Goal: Task Accomplishment & Management: Manage account settings

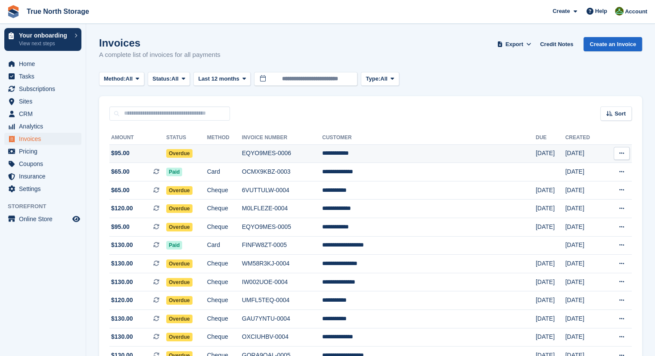
click at [242, 157] on td at bounding box center [224, 153] width 35 height 19
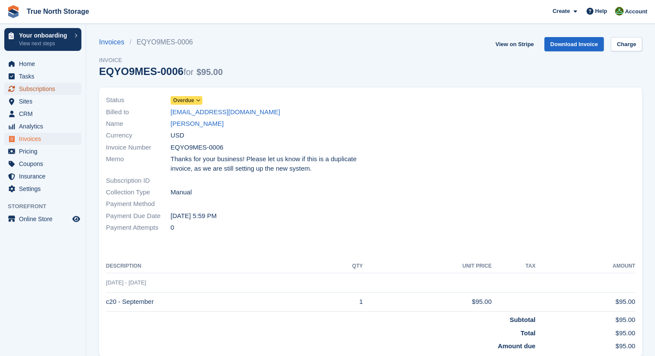
click at [44, 92] on span "Subscriptions" at bounding box center [45, 89] width 52 height 12
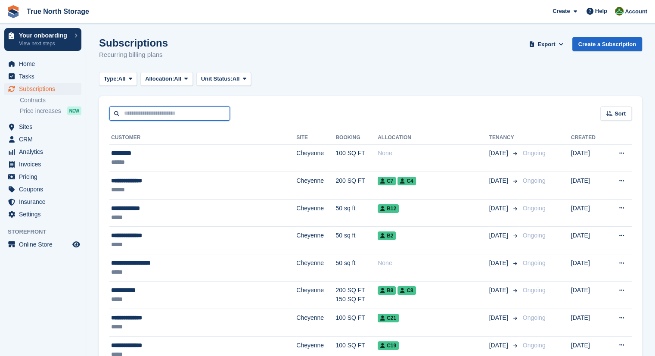
click at [132, 111] on input "text" at bounding box center [169, 113] width 121 height 14
type input "******"
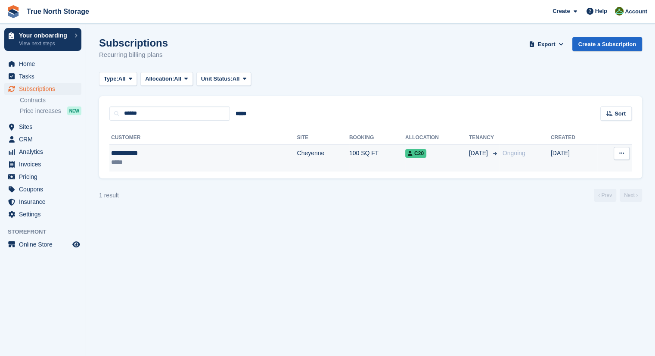
click at [297, 159] on td "Cheyenne" at bounding box center [323, 157] width 52 height 27
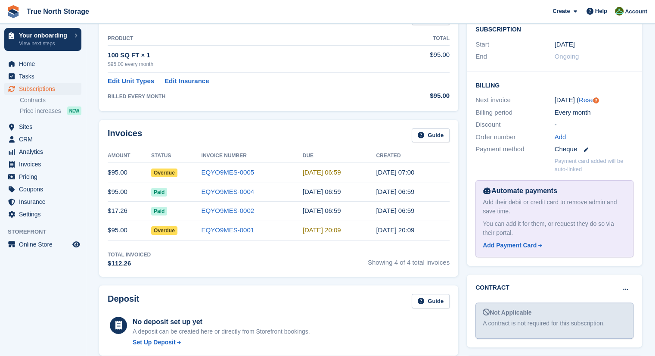
scroll to position [150, 0]
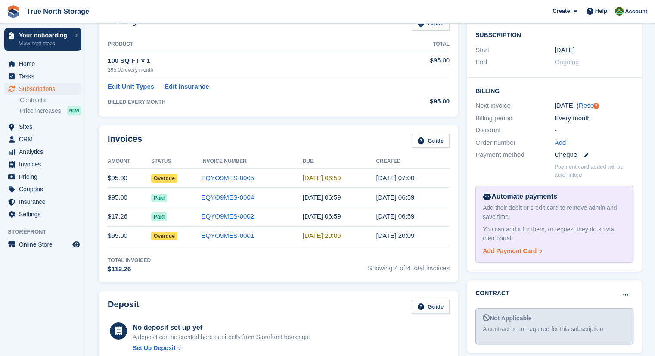
click at [499, 252] on div "Add Payment Card" at bounding box center [510, 250] width 54 height 9
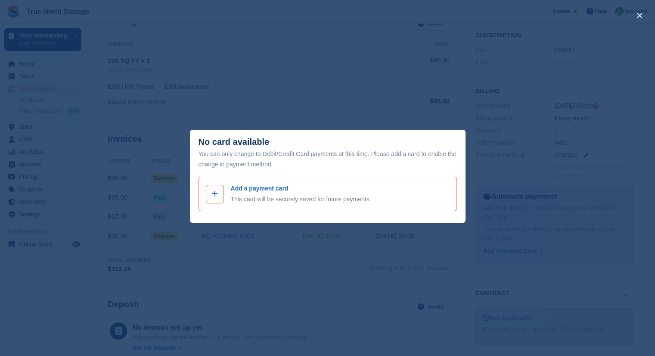
click at [218, 196] on span at bounding box center [215, 194] width 10 height 10
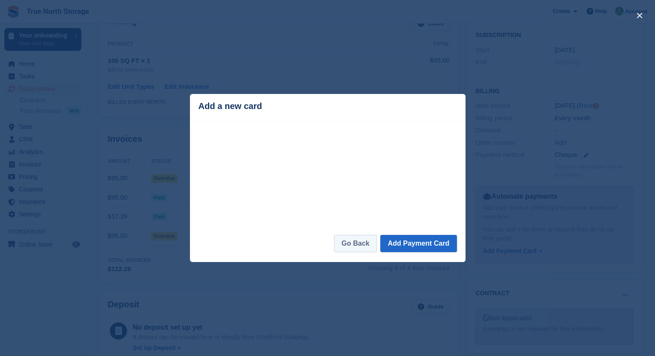
click at [352, 248] on link "Go Back" at bounding box center [355, 243] width 43 height 17
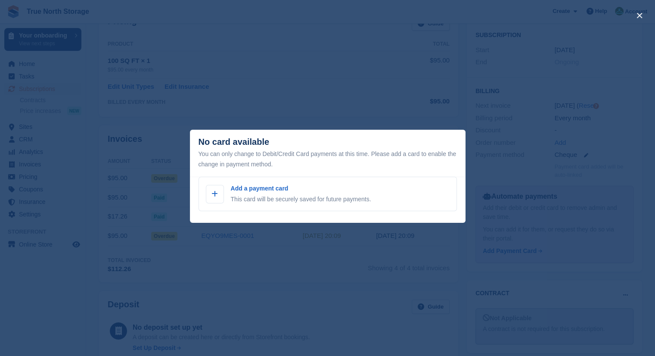
click at [493, 269] on div "close" at bounding box center [327, 178] width 655 height 356
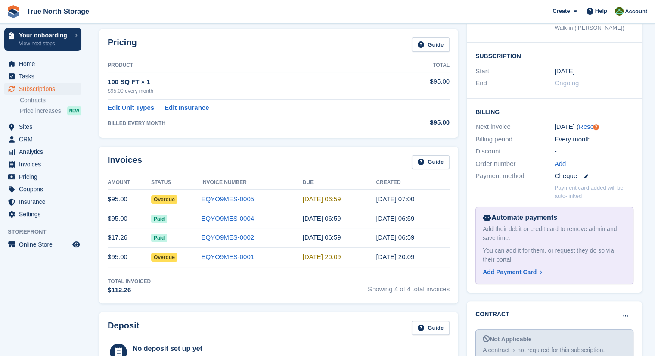
scroll to position [132, 0]
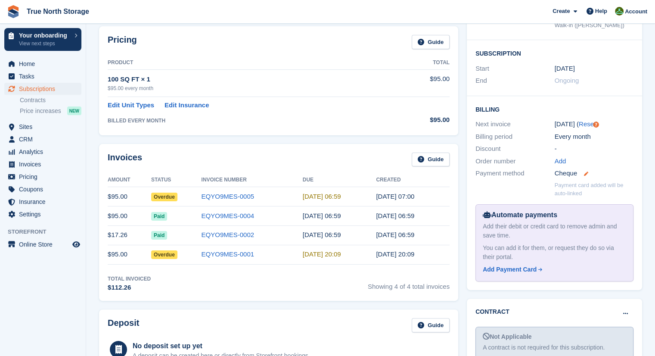
click at [585, 171] on icon at bounding box center [586, 173] width 4 height 4
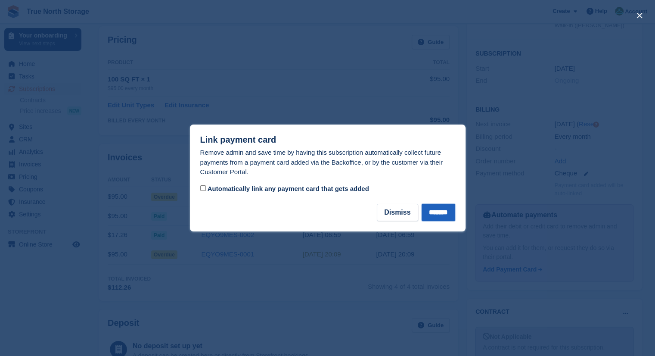
click at [434, 212] on input "*******" at bounding box center [439, 212] width 34 height 17
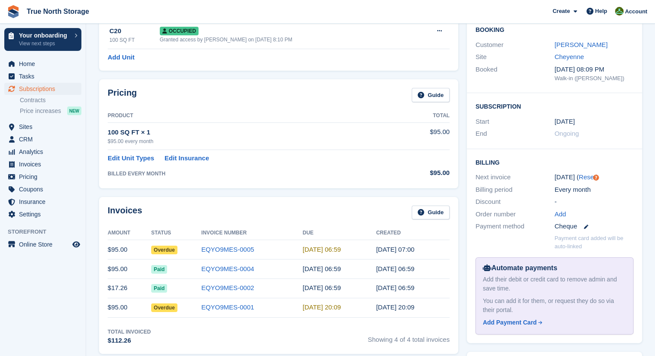
scroll to position [93, 0]
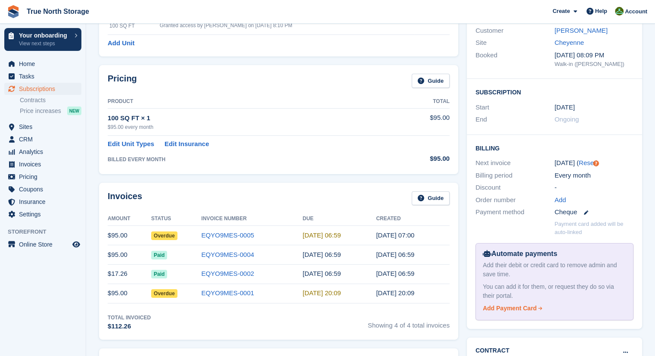
click at [517, 311] on div "Add Payment Card" at bounding box center [510, 308] width 54 height 9
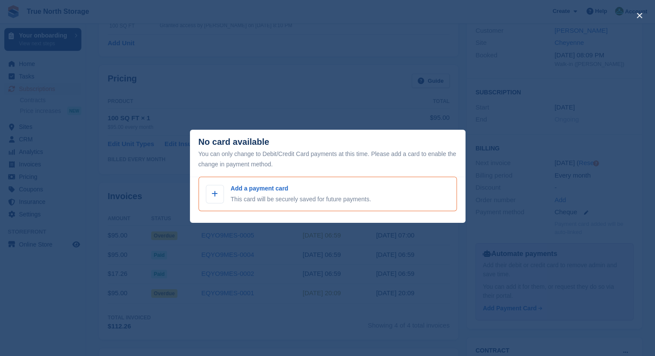
click at [259, 188] on p "Add a payment card" at bounding box center [301, 188] width 140 height 9
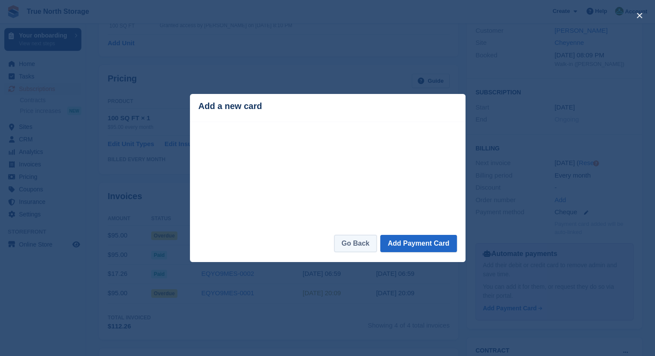
click at [359, 247] on link "Go Back" at bounding box center [355, 243] width 43 height 17
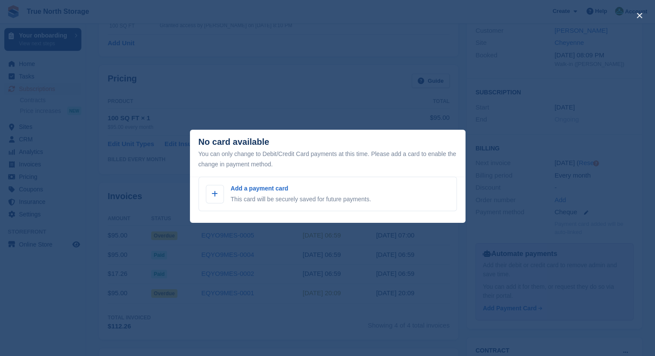
click at [430, 293] on div "close" at bounding box center [327, 178] width 655 height 356
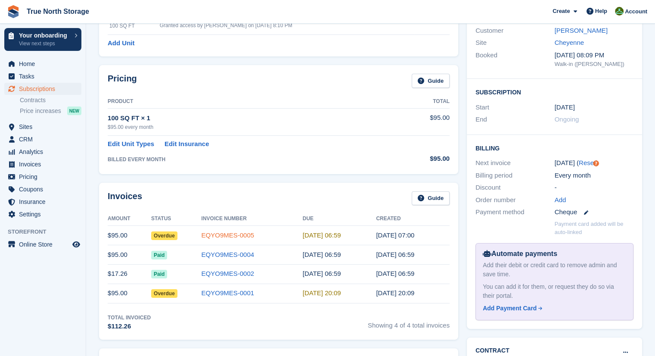
click at [234, 235] on link "EQYO9MES-0005" at bounding box center [228, 234] width 53 height 7
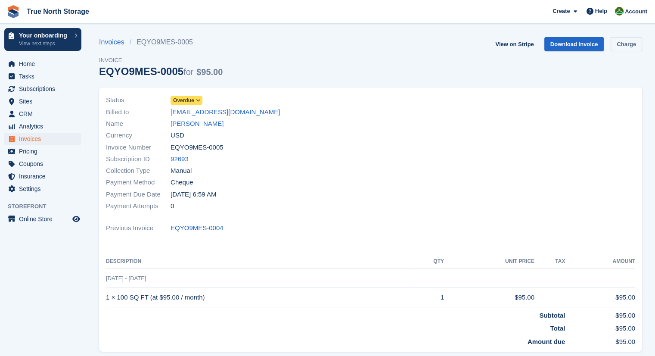
click at [629, 47] on link "Charge" at bounding box center [626, 44] width 31 height 14
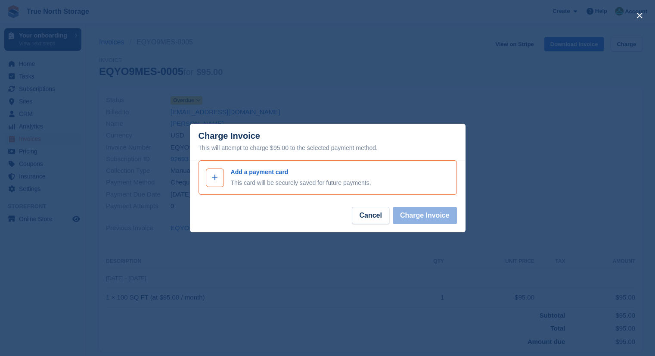
click at [217, 177] on icon at bounding box center [215, 177] width 6 height 7
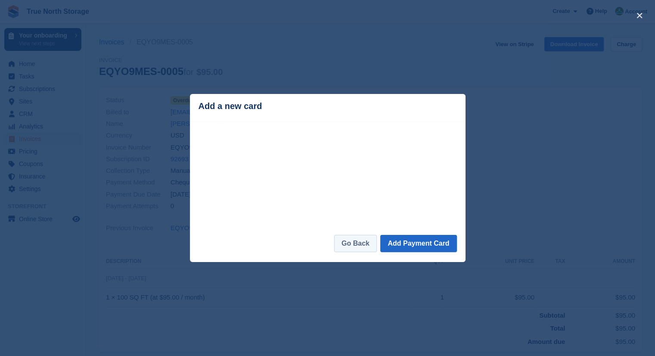
click at [358, 240] on link "Go Back" at bounding box center [355, 243] width 43 height 17
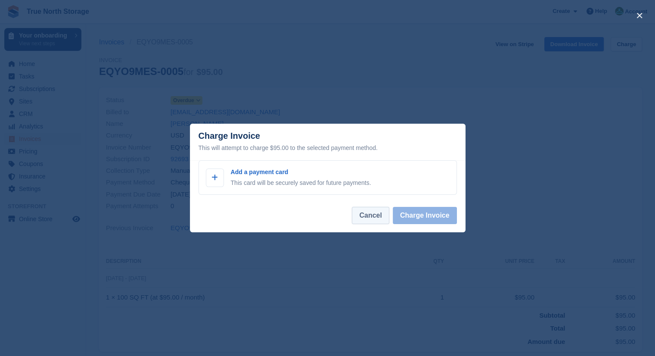
click at [371, 214] on button "Cancel" at bounding box center [370, 215] width 37 height 17
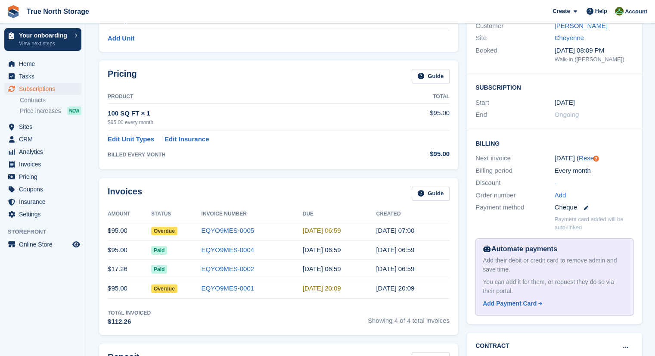
scroll to position [98, 0]
click at [514, 303] on div "Add Payment Card" at bounding box center [510, 303] width 54 height 9
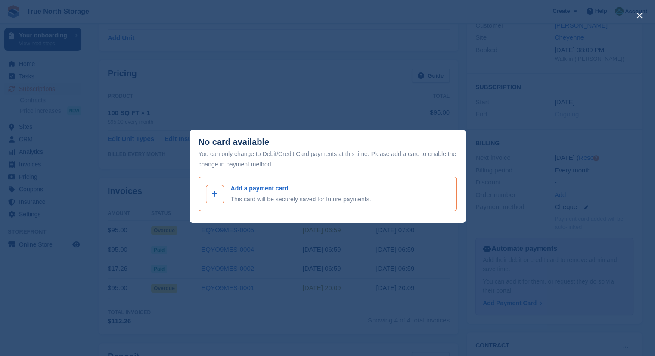
click at [219, 197] on span at bounding box center [215, 194] width 10 height 10
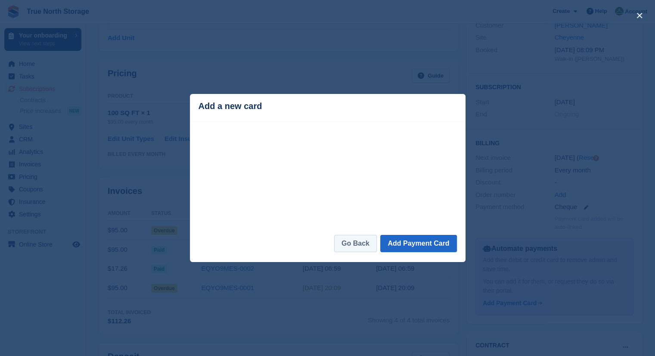
click at [350, 248] on link "Go Back" at bounding box center [355, 243] width 43 height 17
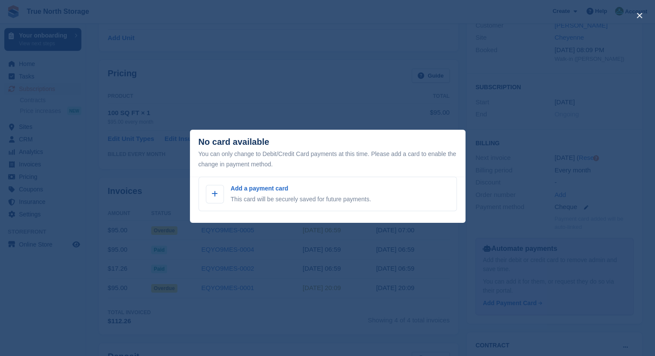
click at [246, 64] on div "close" at bounding box center [327, 178] width 655 height 356
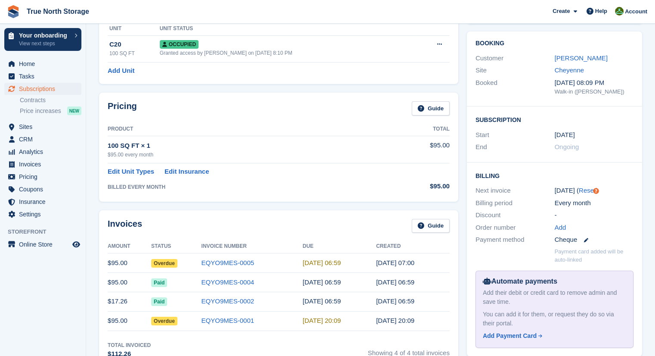
scroll to position [62, 0]
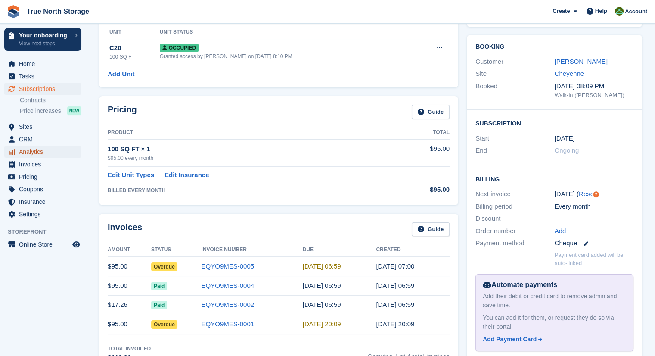
click at [40, 154] on span "Analytics" at bounding box center [45, 152] width 52 height 12
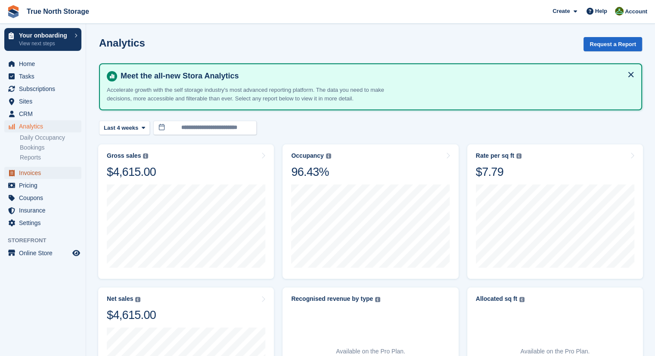
click at [44, 173] on span "Invoices" at bounding box center [45, 173] width 52 height 12
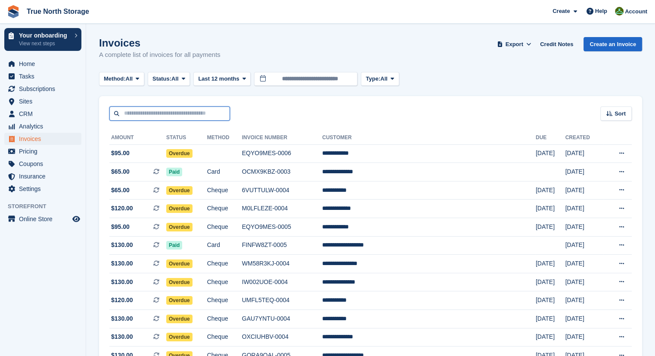
click at [140, 118] on input "text" at bounding box center [169, 113] width 121 height 14
type input "*******"
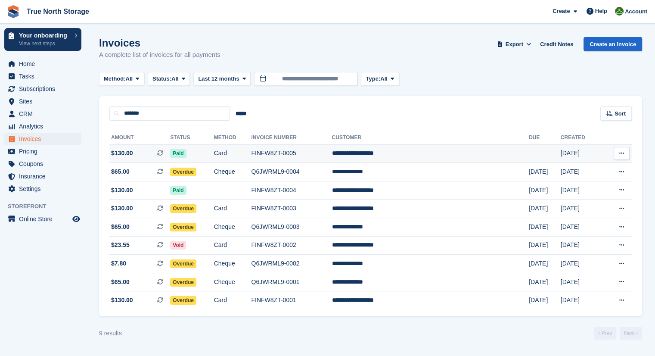
click at [144, 159] on td "$130.00 This is a recurring subscription invoice." at bounding box center [139, 153] width 61 height 19
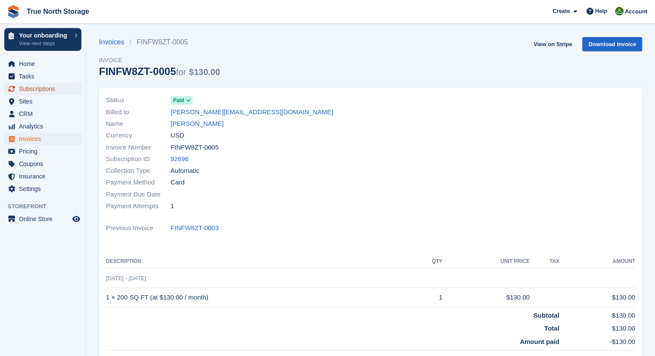
click at [52, 85] on span "Subscriptions" at bounding box center [45, 89] width 52 height 12
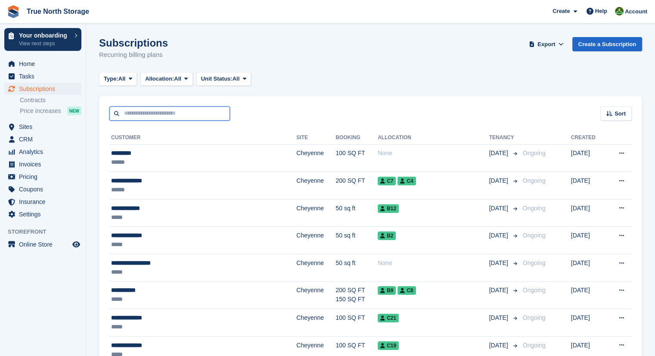
click at [157, 109] on input "text" at bounding box center [169, 113] width 121 height 14
type input "*******"
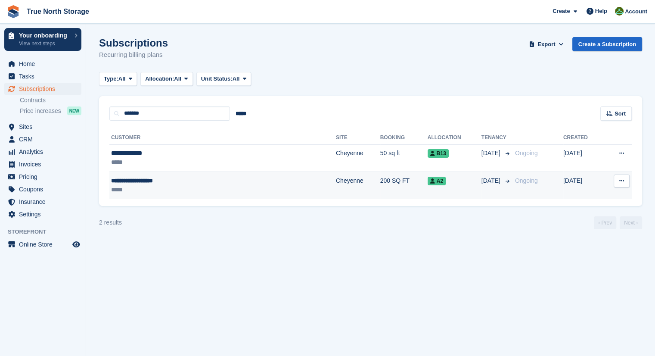
click at [244, 188] on div "*****" at bounding box center [180, 189] width 139 height 9
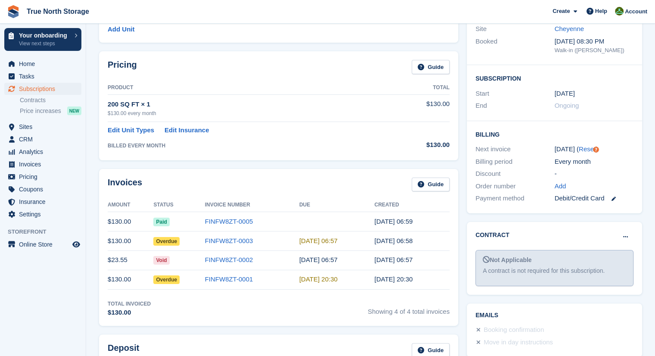
scroll to position [114, 0]
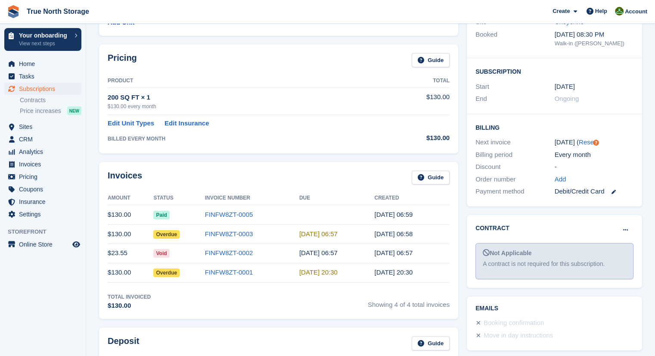
click at [618, 192] on div "Debit/Credit Card" at bounding box center [594, 192] width 79 height 10
click at [614, 191] on icon at bounding box center [613, 192] width 4 height 4
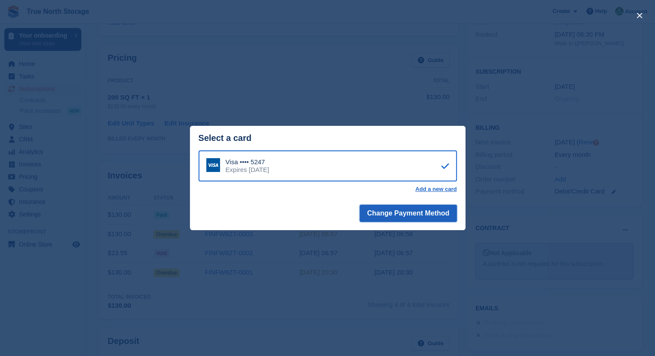
click at [424, 212] on button "Change Payment Method" at bounding box center [408, 213] width 97 height 17
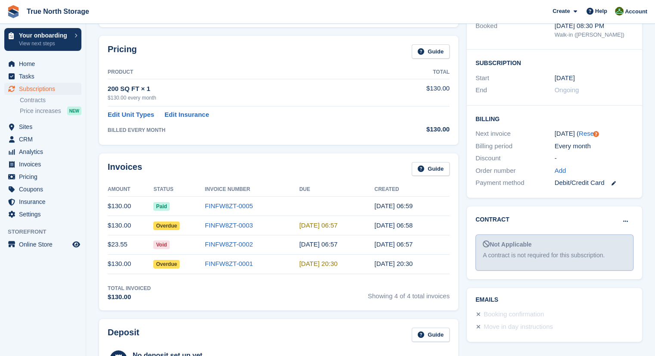
scroll to position [117, 0]
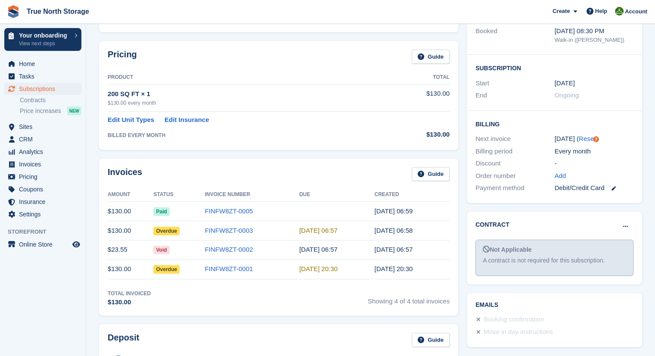
click at [614, 191] on link at bounding box center [610, 188] width 11 height 10
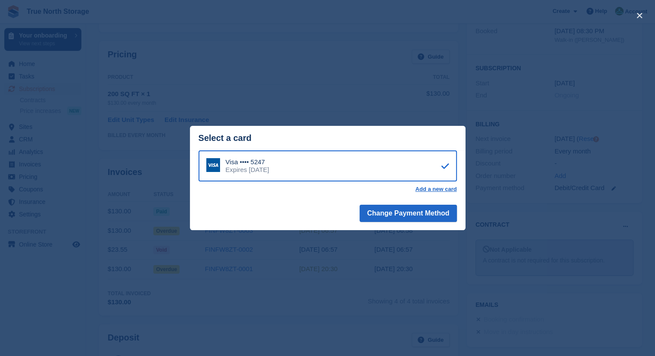
click at [364, 167] on div "Visa •••• 5247 Expires [DATE]" at bounding box center [328, 165] width 259 height 31
click at [387, 214] on button "Change Payment Method" at bounding box center [408, 213] width 97 height 17
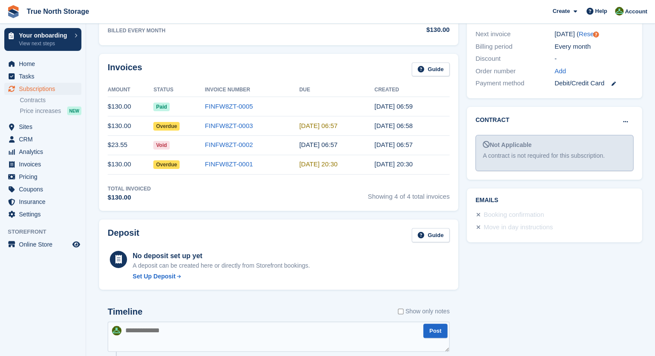
scroll to position [226, 0]
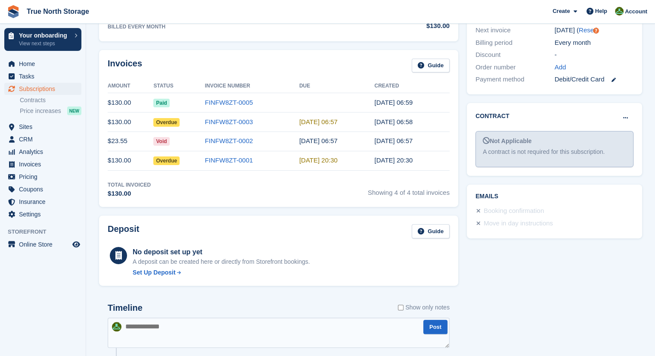
click at [165, 121] on span "Overdue" at bounding box center [166, 122] width 26 height 9
click at [165, 161] on span "Overdue" at bounding box center [166, 160] width 26 height 9
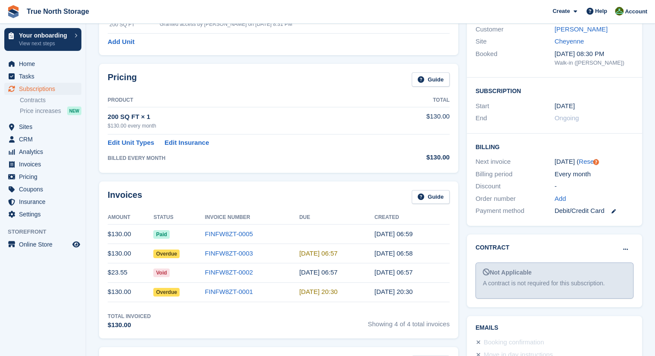
scroll to position [112, 0]
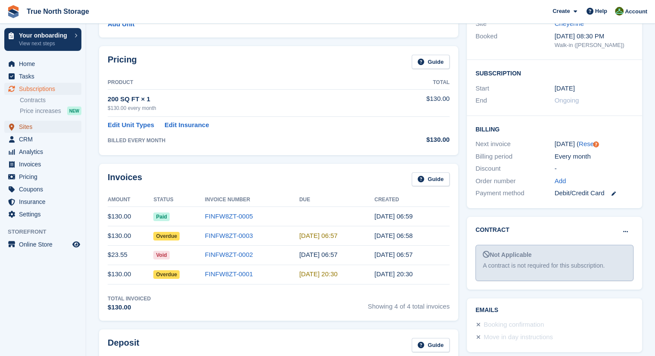
click at [46, 125] on span "Sites" at bounding box center [45, 127] width 52 height 12
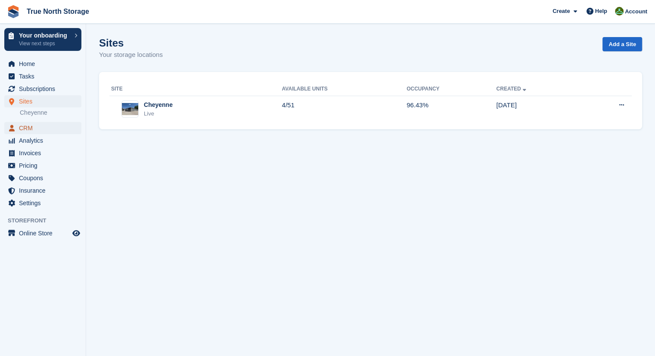
click at [34, 132] on span "CRM" at bounding box center [45, 128] width 52 height 12
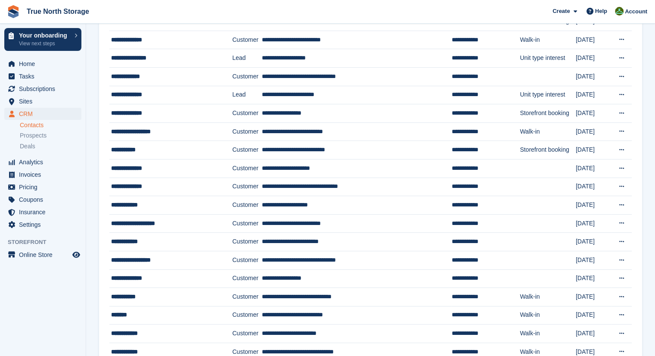
scroll to position [100, 0]
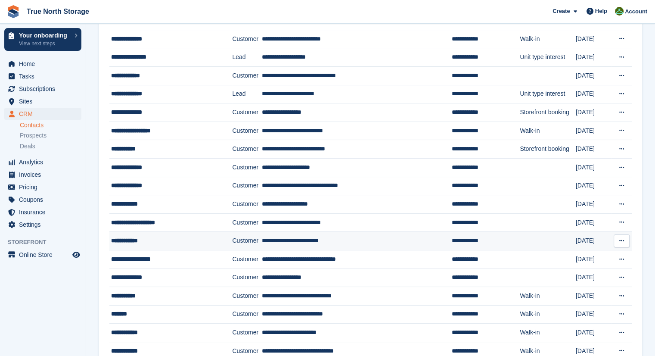
click at [620, 238] on icon at bounding box center [622, 241] width 5 height 6
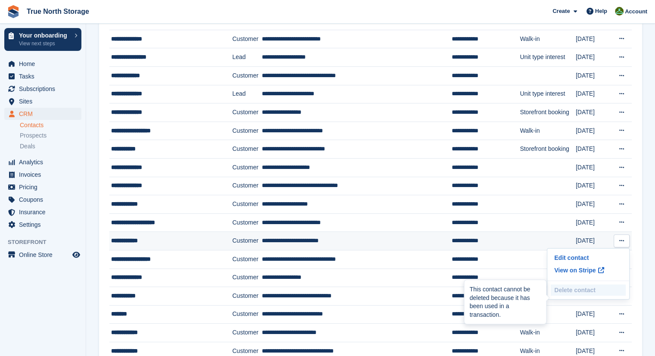
click at [589, 295] on p "Delete contact" at bounding box center [588, 289] width 75 height 11
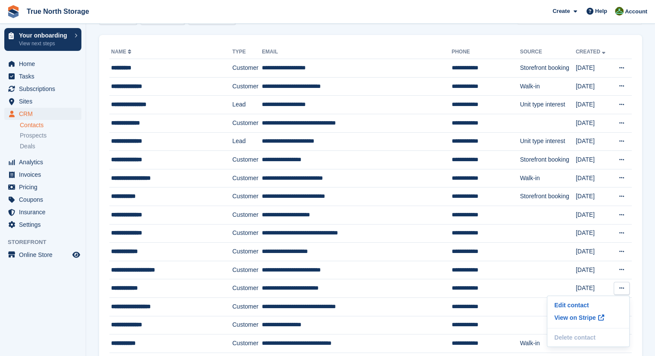
scroll to position [0, 0]
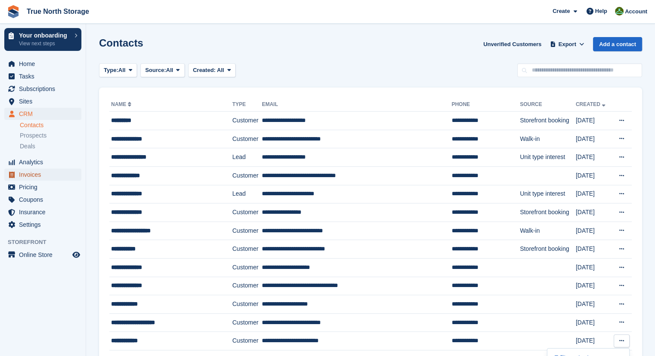
click at [62, 179] on span "Invoices" at bounding box center [45, 174] width 52 height 12
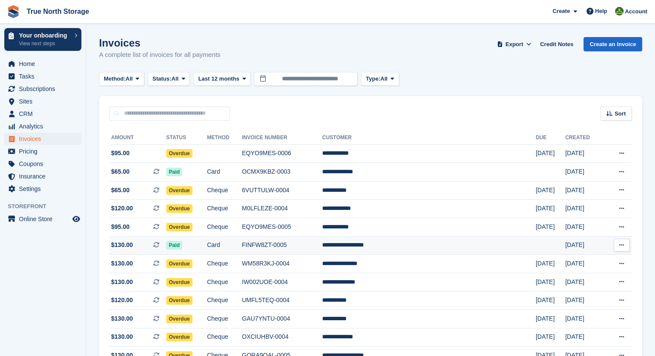
click at [398, 246] on td "**********" at bounding box center [429, 245] width 214 height 19
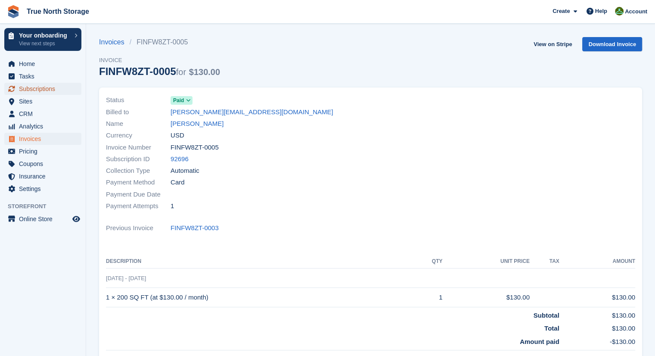
click at [45, 90] on span "Subscriptions" at bounding box center [45, 89] width 52 height 12
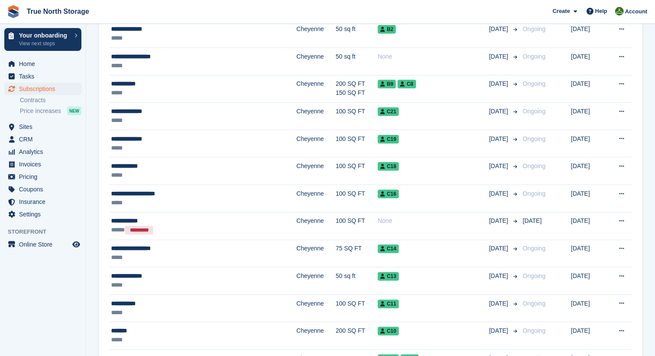
scroll to position [211, 0]
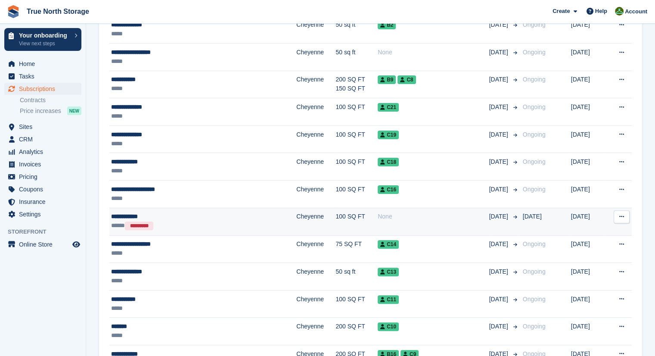
click at [620, 211] on button at bounding box center [622, 216] width 16 height 13
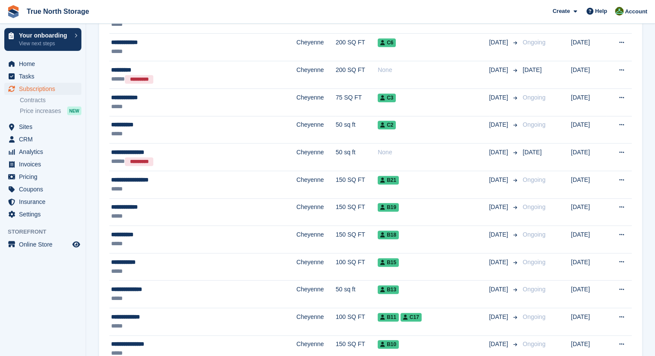
scroll to position [583, 0]
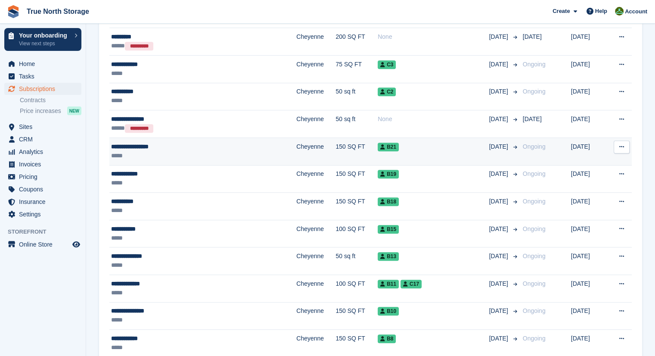
click at [616, 148] on button at bounding box center [622, 146] width 16 height 13
click at [592, 192] on p "Cancel subscription" at bounding box center [588, 193] width 75 height 11
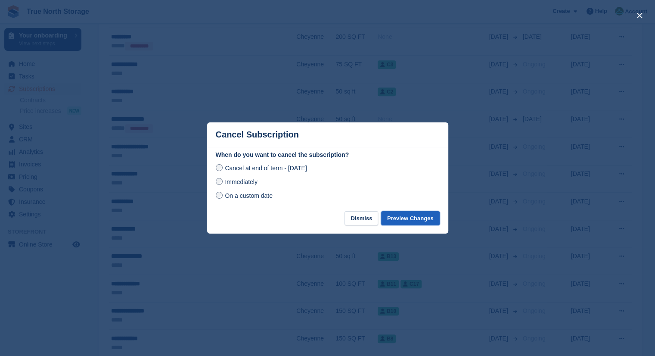
click at [407, 220] on button "Preview Changes" at bounding box center [410, 218] width 59 height 14
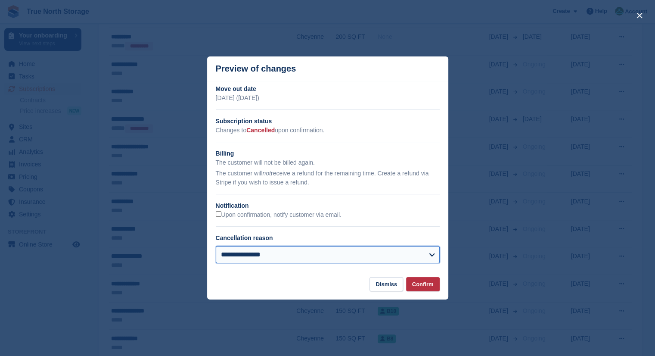
click at [322, 252] on select "**********" at bounding box center [328, 254] width 224 height 17
select select "**********"
click at [216, 246] on select "**********" at bounding box center [328, 254] width 224 height 17
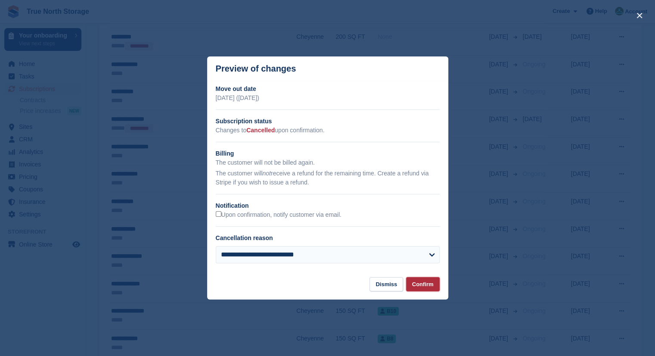
click at [423, 284] on button "Confirm" at bounding box center [423, 284] width 34 height 14
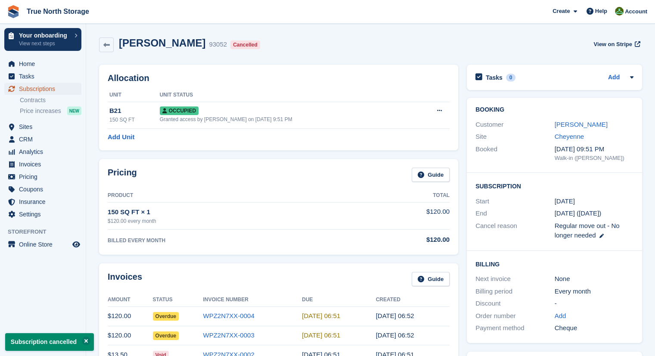
click at [40, 90] on span "Subscriptions" at bounding box center [45, 89] width 52 height 12
select select "**********"
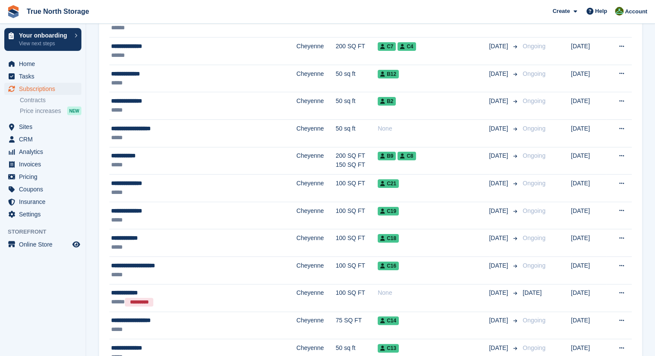
scroll to position [103, 0]
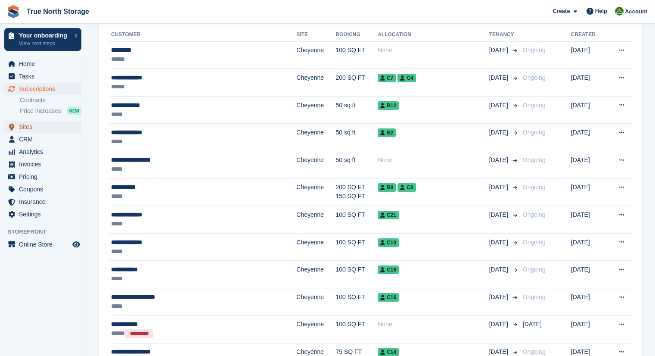
click at [45, 129] on span "Sites" at bounding box center [45, 127] width 52 height 12
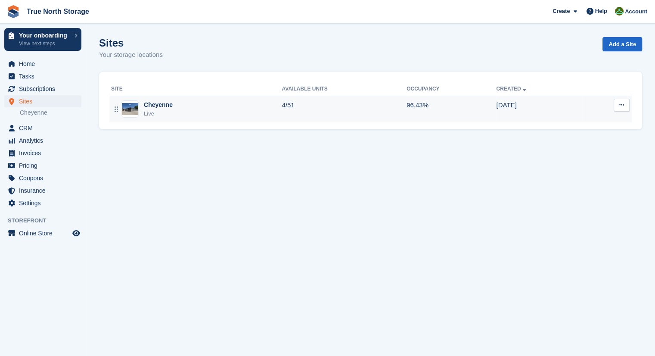
click at [250, 103] on div "Cheyenne Live" at bounding box center [196, 109] width 171 height 18
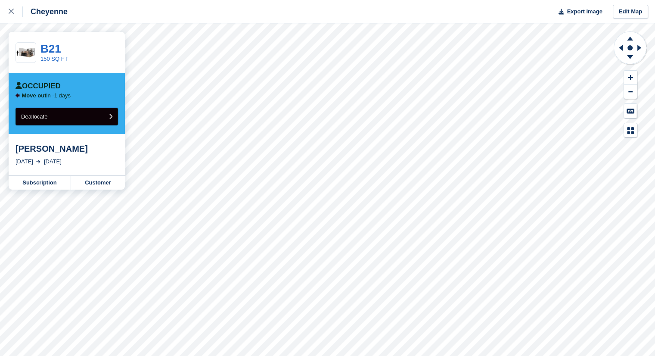
click at [71, 118] on button "Deallocate" at bounding box center [67, 117] width 103 height 18
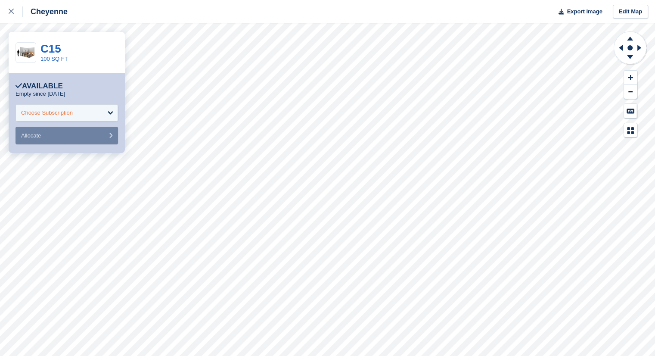
click at [102, 114] on div "Choose Subscription" at bounding box center [67, 112] width 103 height 17
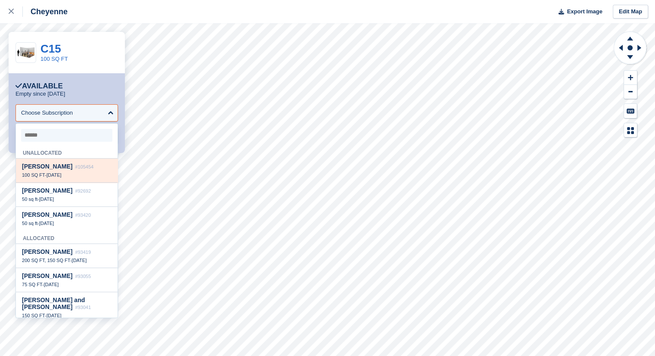
click at [80, 175] on div "100 SQ FT - [DATE]" at bounding box center [67, 175] width 90 height 6
select select "******"
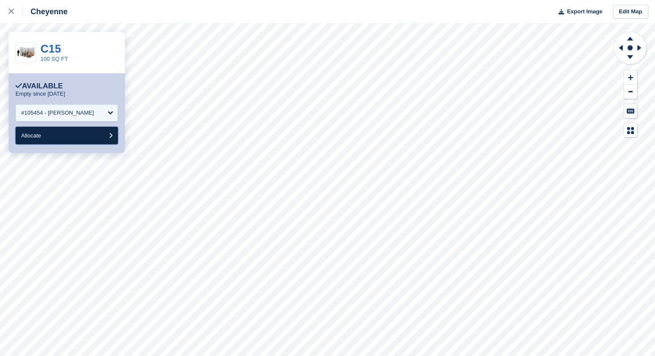
click at [103, 136] on button "Allocate" at bounding box center [67, 136] width 103 height 18
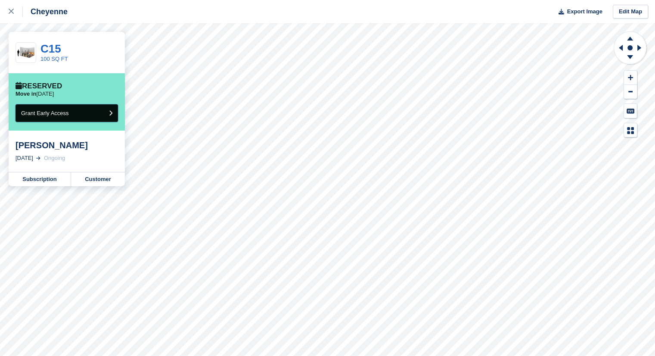
click at [105, 109] on button "Grant Early Access" at bounding box center [67, 113] width 103 height 18
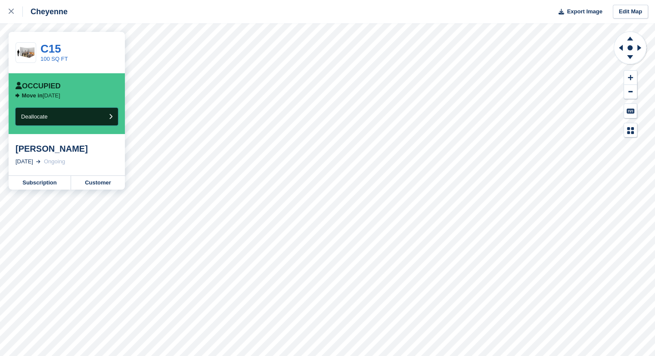
click at [105, 109] on button "Deallocate" at bounding box center [67, 117] width 103 height 18
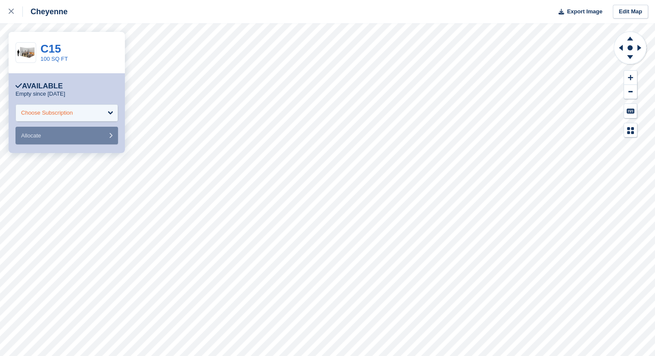
click at [92, 112] on div "Choose Subscription" at bounding box center [67, 112] width 103 height 17
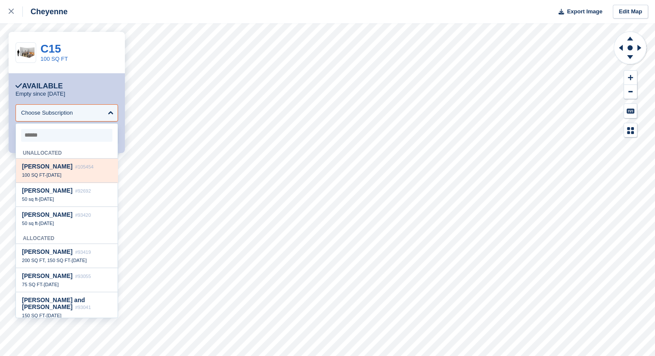
click at [75, 174] on div "100 SQ FT - 27 Sep" at bounding box center [67, 175] width 90 height 6
select select "******"
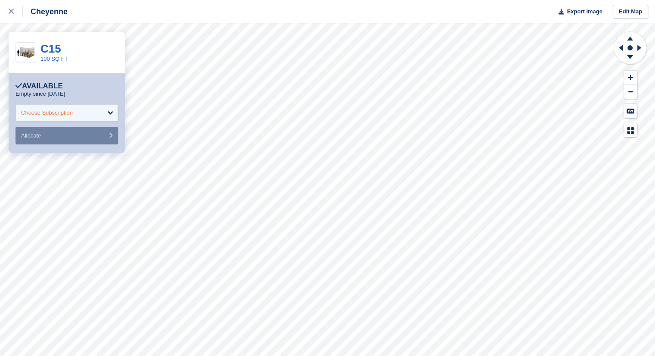
click at [88, 114] on div "Choose Subscription" at bounding box center [67, 112] width 103 height 17
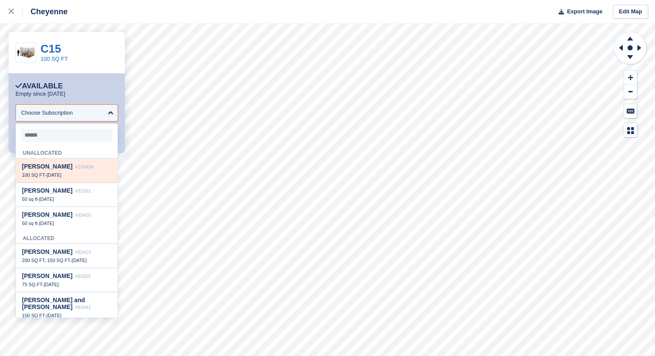
click at [78, 175] on div "100 SQ FT - 27 Sep" at bounding box center [67, 175] width 90 height 6
select select "******"
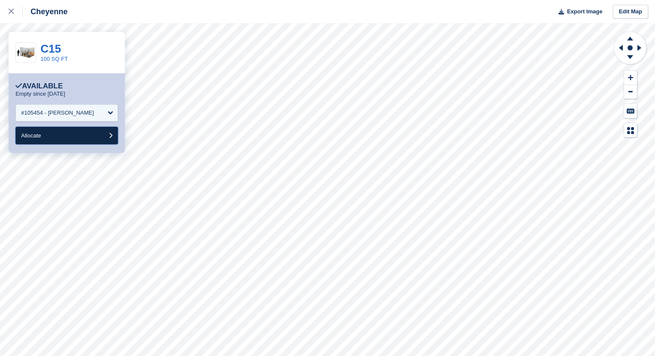
click at [87, 134] on button "Allocate" at bounding box center [67, 136] width 103 height 18
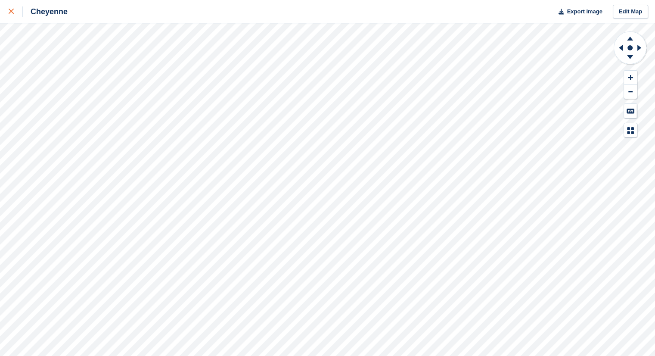
click at [12, 12] on icon at bounding box center [11, 11] width 5 height 5
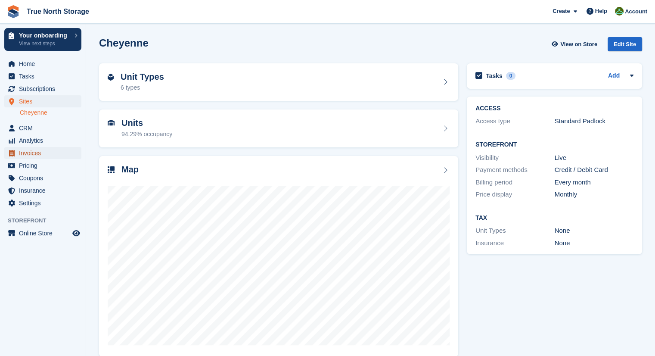
click at [26, 152] on span "Invoices" at bounding box center [45, 153] width 52 height 12
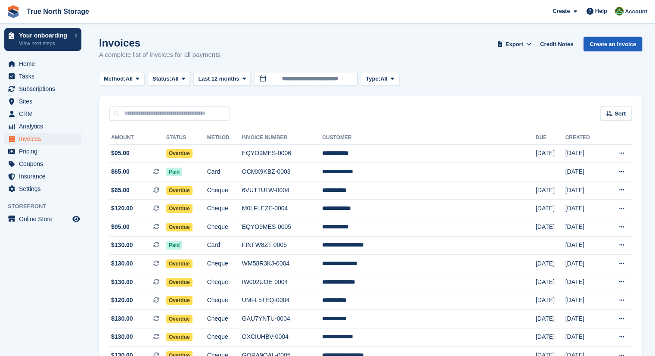
click at [630, 45] on link "Create an Invoice" at bounding box center [613, 44] width 59 height 14
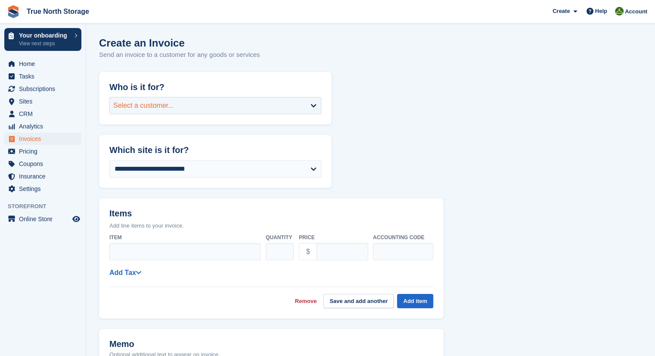
click at [281, 103] on div "Select a customer..." at bounding box center [215, 105] width 212 height 17
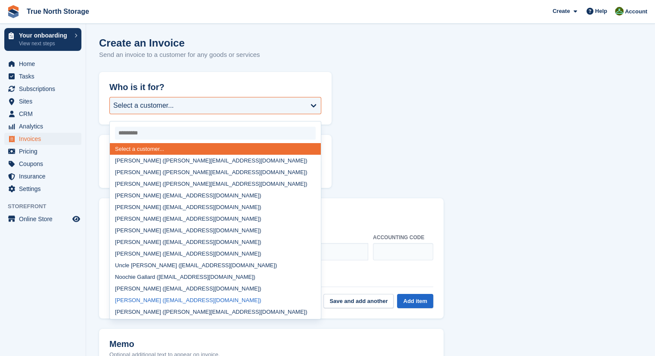
click at [218, 300] on div "[PERSON_NAME] ([EMAIL_ADDRESS][DOMAIN_NAME])" at bounding box center [215, 300] width 211 height 12
select select "******"
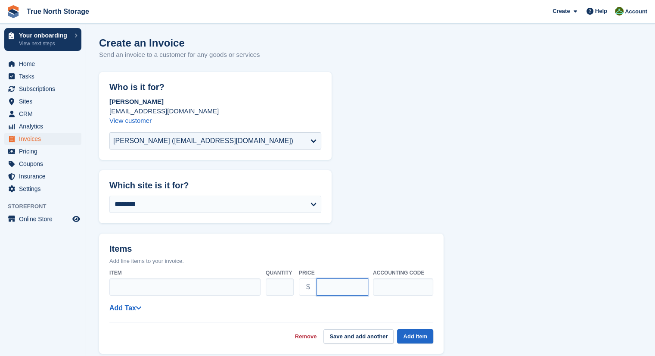
click at [341, 287] on input "****" at bounding box center [343, 286] width 52 height 17
type input "*"
type input "****"
click at [219, 287] on input "Item" at bounding box center [184, 286] width 151 height 17
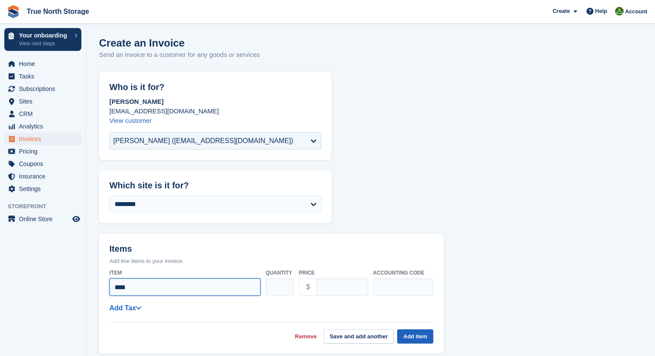
type input "****"
click at [418, 338] on button "Add item" at bounding box center [415, 336] width 36 height 14
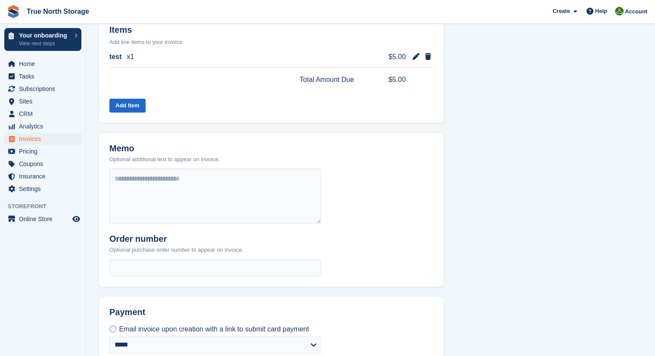
scroll to position [217, 0]
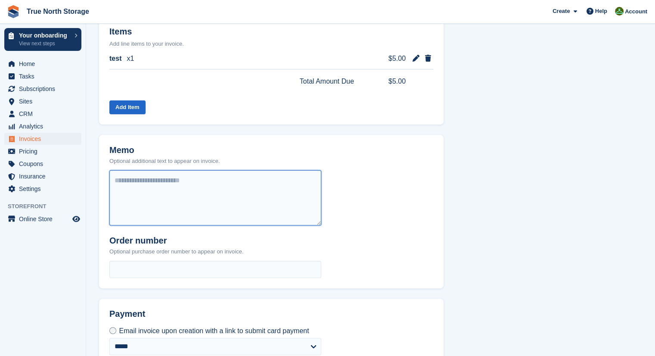
click at [304, 212] on textarea at bounding box center [215, 197] width 212 height 55
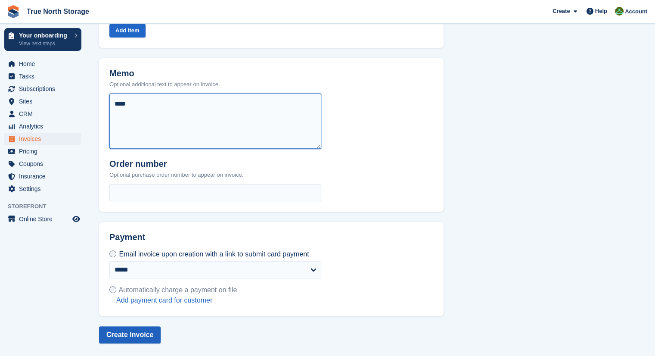
type textarea "****"
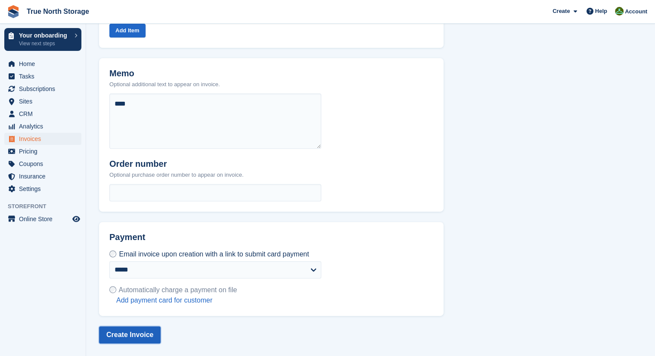
click at [148, 334] on button "Create Invoice" at bounding box center [130, 334] width 62 height 17
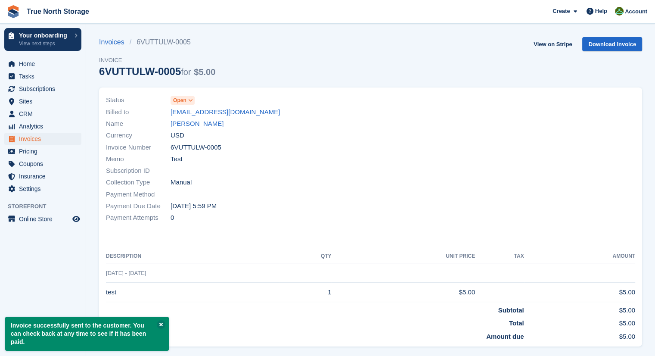
scroll to position [16, 0]
